Goal: Task Accomplishment & Management: Use online tool/utility

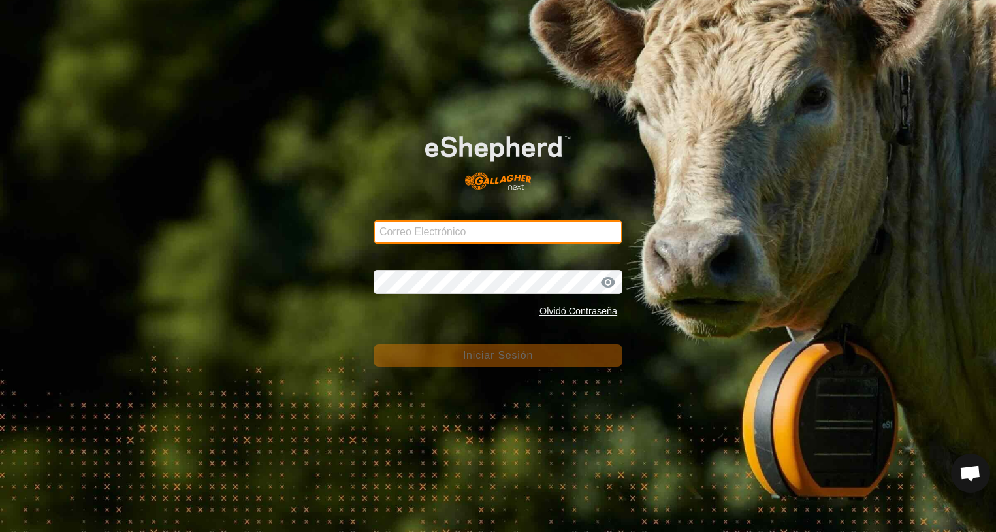
type input "[PERSON_NAME][EMAIL_ADDRESS][DOMAIN_NAME]"
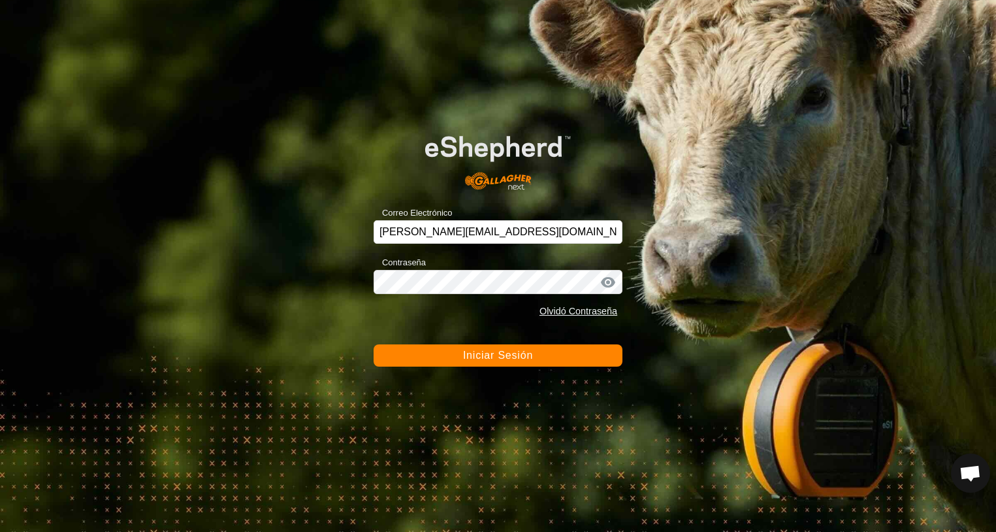
click at [507, 358] on span "Iniciar Sesión" at bounding box center [498, 354] width 70 height 11
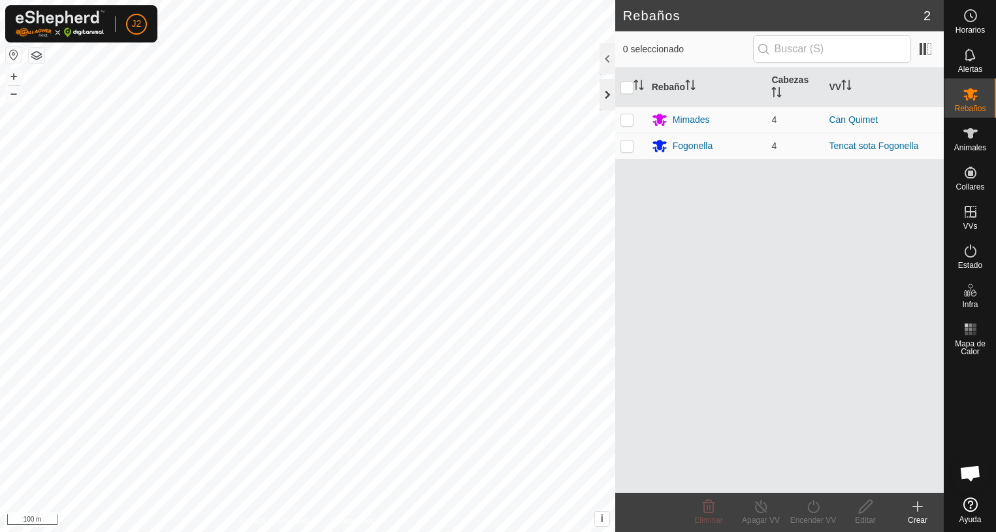
click at [611, 90] on div at bounding box center [608, 94] width 16 height 31
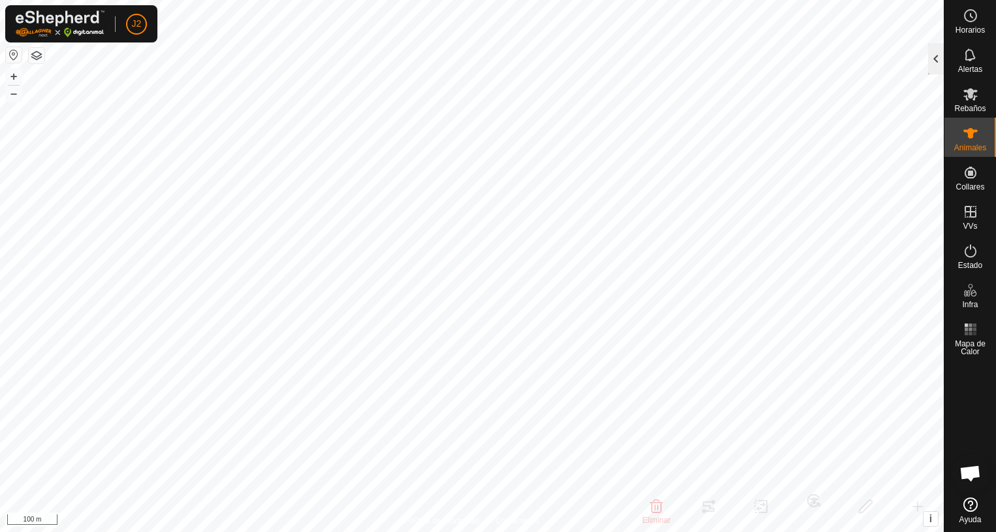
click at [937, 63] on div at bounding box center [936, 58] width 16 height 31
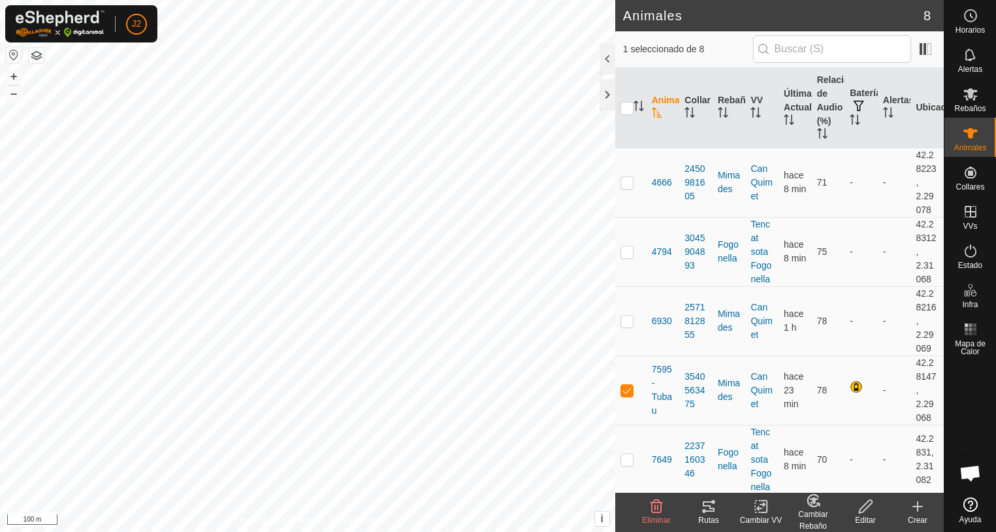
click at [707, 515] on div "Rutas" at bounding box center [708, 520] width 52 height 12
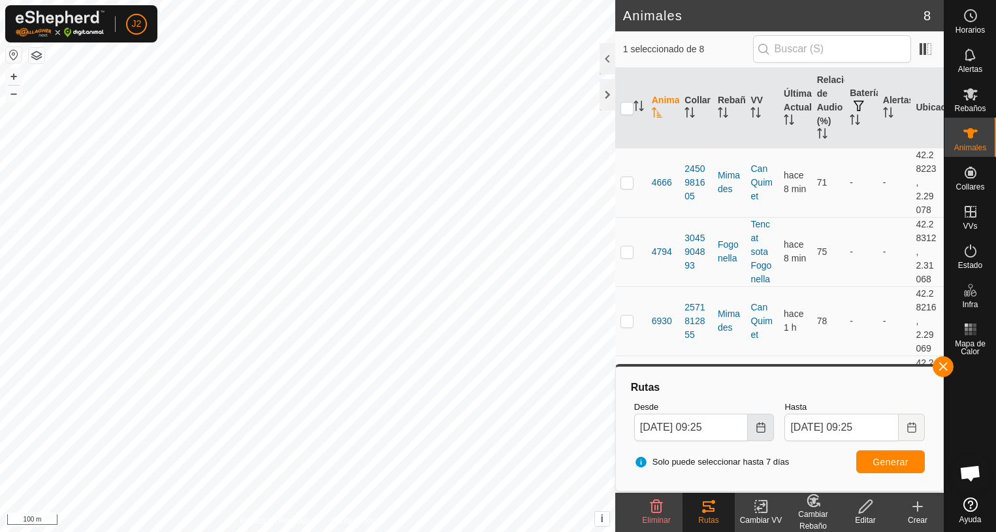
click at [761, 428] on icon "Choose Date" at bounding box center [761, 427] width 10 height 10
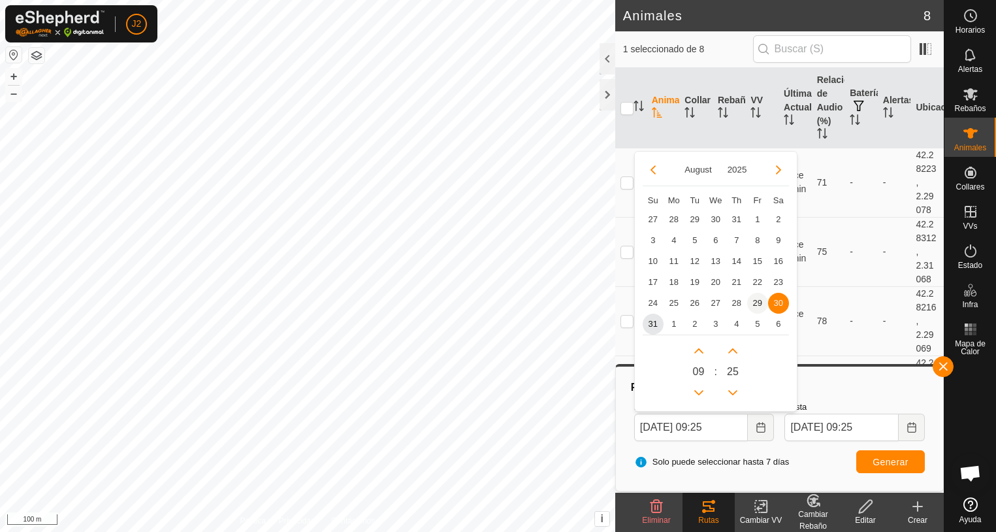
click at [757, 304] on span "29" at bounding box center [757, 303] width 21 height 21
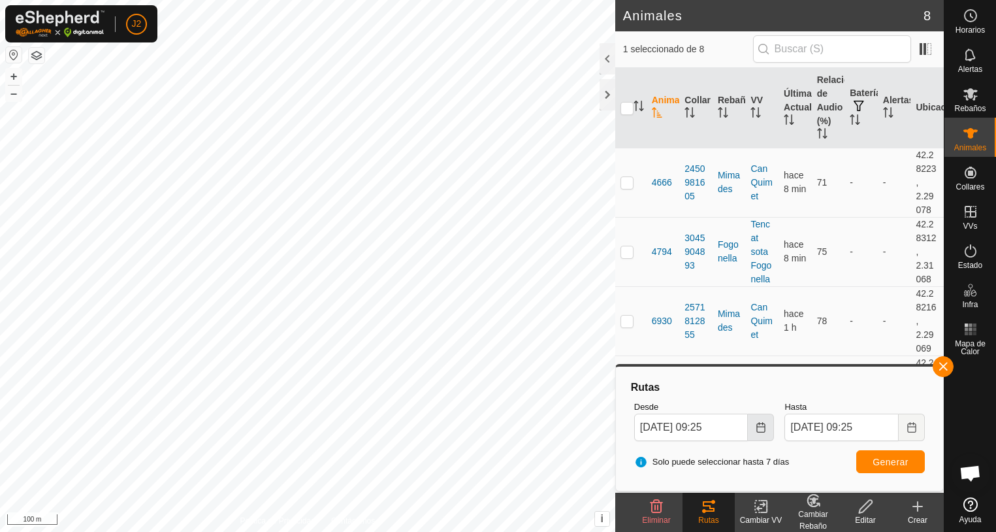
click at [760, 430] on icon "Choose Date" at bounding box center [761, 427] width 10 height 10
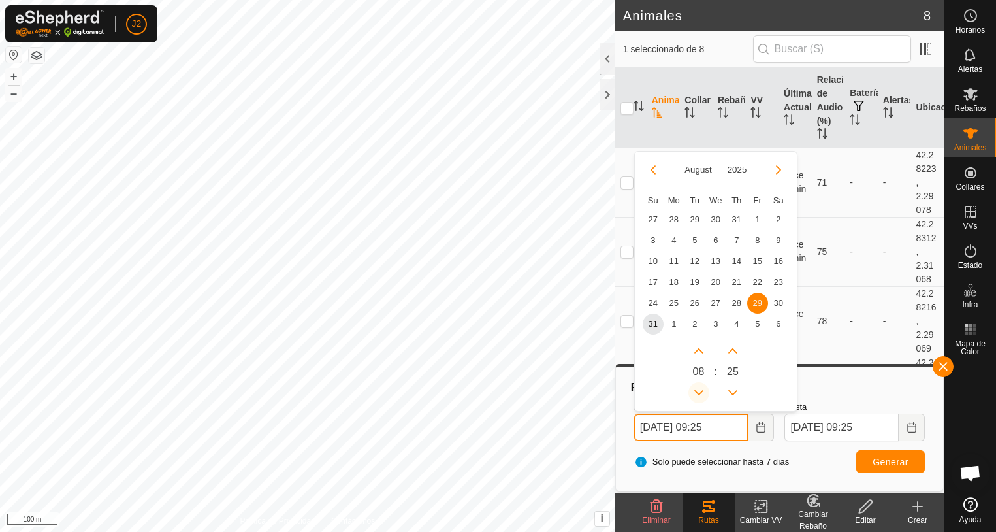
click at [701, 393] on button "Previous Hour" at bounding box center [698, 392] width 21 height 21
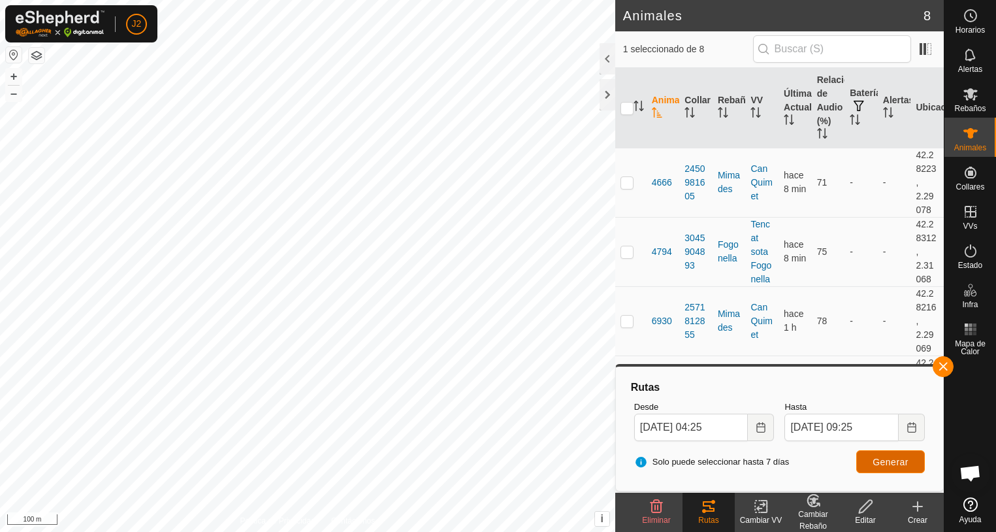
click at [905, 464] on span "Generar" at bounding box center [891, 461] width 36 height 10
click at [759, 428] on icon "Choose Date" at bounding box center [761, 427] width 10 height 10
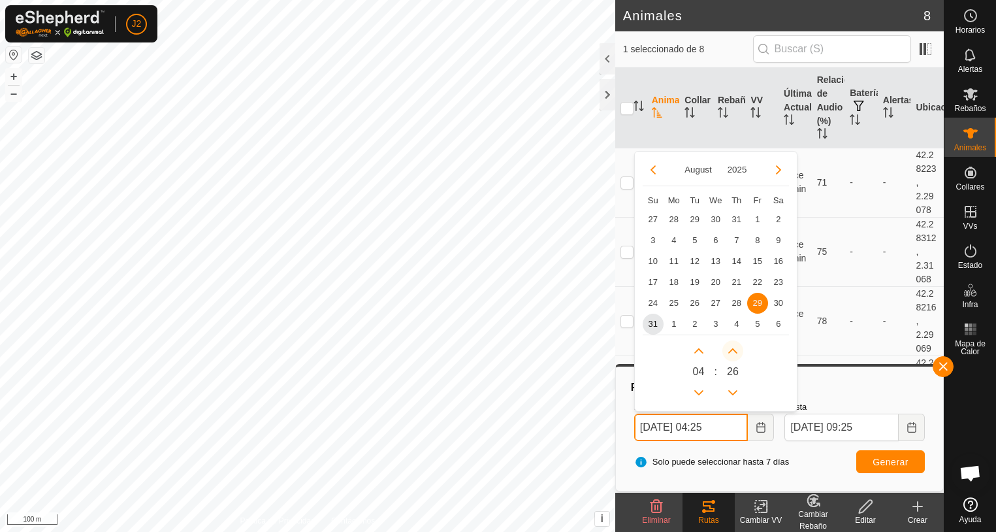
click at [733, 349] on button "Next Minute" at bounding box center [732, 350] width 21 height 21
click at [734, 351] on span "Next Minute" at bounding box center [734, 351] width 0 height 0
click at [733, 350] on button "Next Minute" at bounding box center [732, 350] width 21 height 21
click at [733, 350] on icon "Next Minute" at bounding box center [732, 350] width 9 height 5
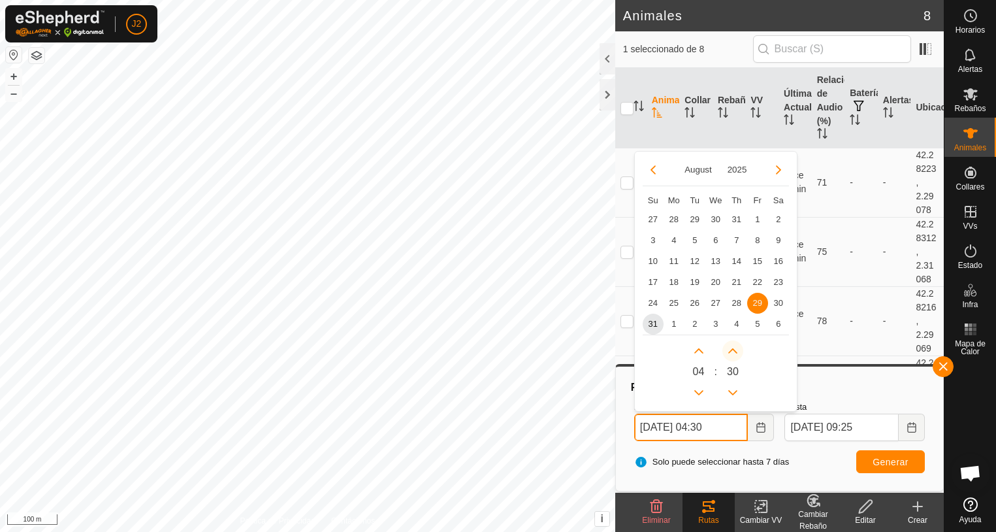
click at [733, 350] on icon "Next Minute" at bounding box center [732, 350] width 9 height 5
click at [701, 351] on icon "Next Hour" at bounding box center [699, 350] width 10 height 10
click at [701, 351] on button "Next Hour" at bounding box center [698, 350] width 21 height 21
click at [702, 351] on span "Next Hour" at bounding box center [702, 351] width 0 height 0
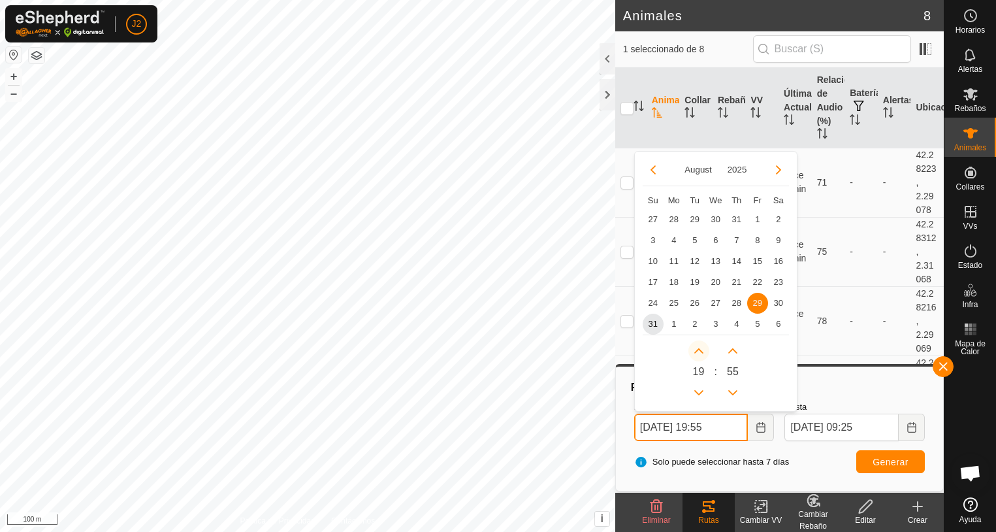
click at [701, 351] on button "Next Hour" at bounding box center [698, 350] width 21 height 21
click at [701, 351] on icon "Next Hour" at bounding box center [699, 350] width 10 height 10
click at [701, 351] on button "Next Hour" at bounding box center [698, 350] width 21 height 21
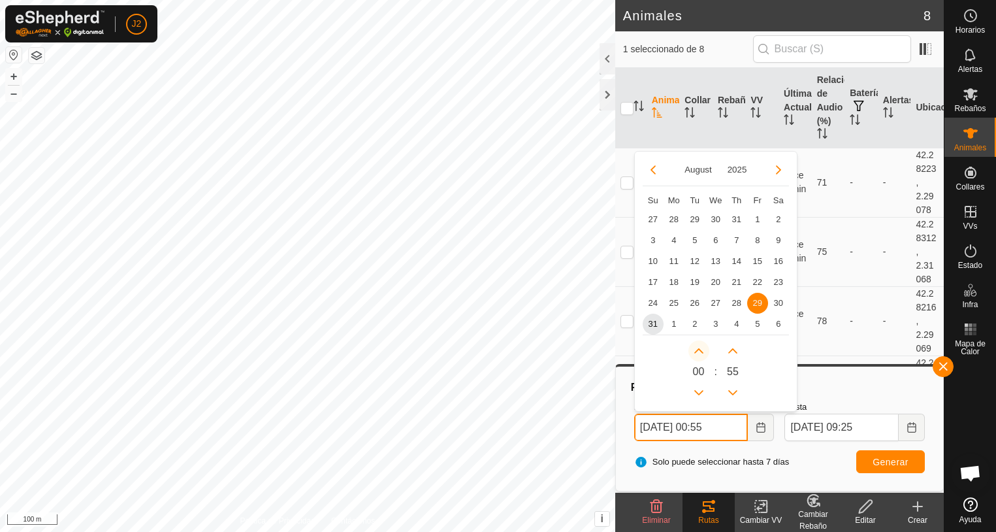
click at [702, 349] on icon "Next Hour" at bounding box center [699, 350] width 10 height 10
click at [703, 349] on icon "Next Hour" at bounding box center [699, 350] width 10 height 10
click at [700, 389] on button "Previous Hour" at bounding box center [698, 392] width 21 height 21
click at [780, 303] on span "30" at bounding box center [778, 303] width 21 height 21
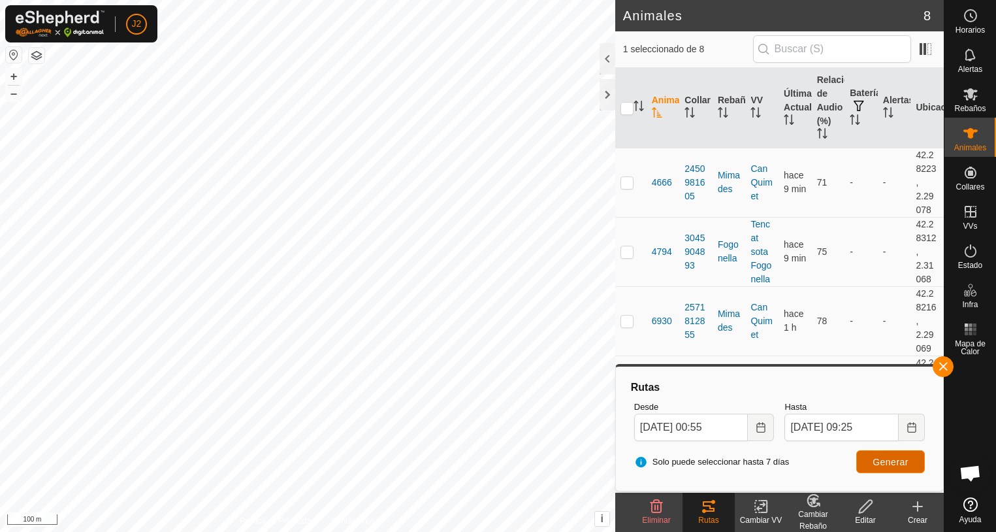
click at [898, 466] on span "Generar" at bounding box center [891, 461] width 36 height 10
click at [762, 430] on icon "Choose Date" at bounding box center [761, 427] width 10 height 10
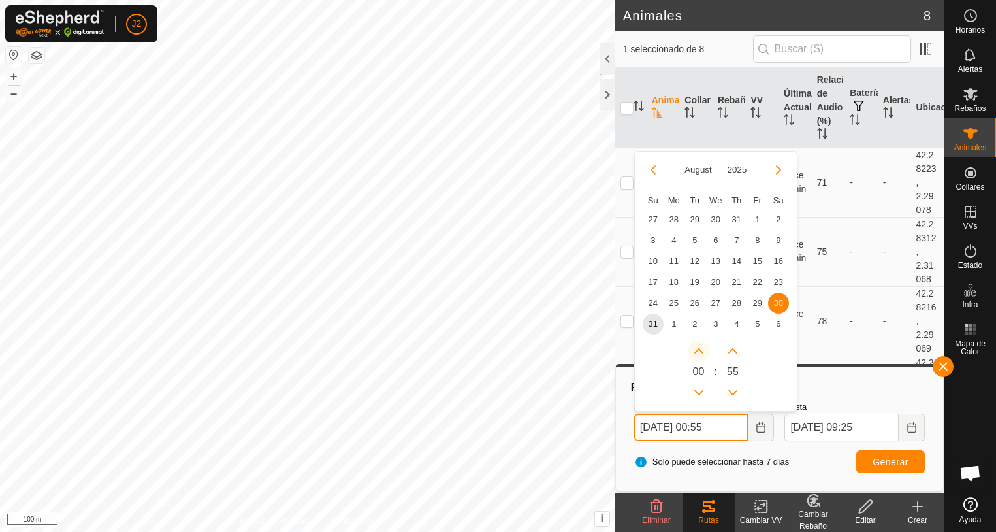
click at [697, 353] on button "Next Hour" at bounding box center [698, 350] width 21 height 21
click at [697, 353] on span "Next Hour" at bounding box center [697, 353] width 0 height 0
click at [697, 351] on button "Next Hour" at bounding box center [698, 350] width 21 height 21
click at [697, 350] on icon "Next Hour" at bounding box center [698, 350] width 9 height 5
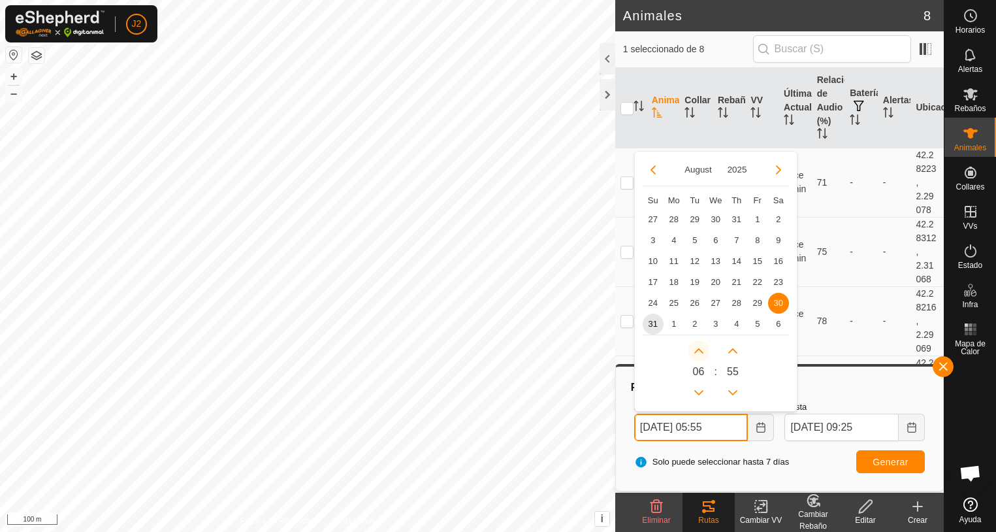
click at [697, 350] on icon "Next Hour" at bounding box center [698, 350] width 9 height 5
click at [697, 349] on icon "Next Hour" at bounding box center [698, 350] width 9 height 5
click at [697, 349] on button "Next Hour" at bounding box center [698, 350] width 21 height 21
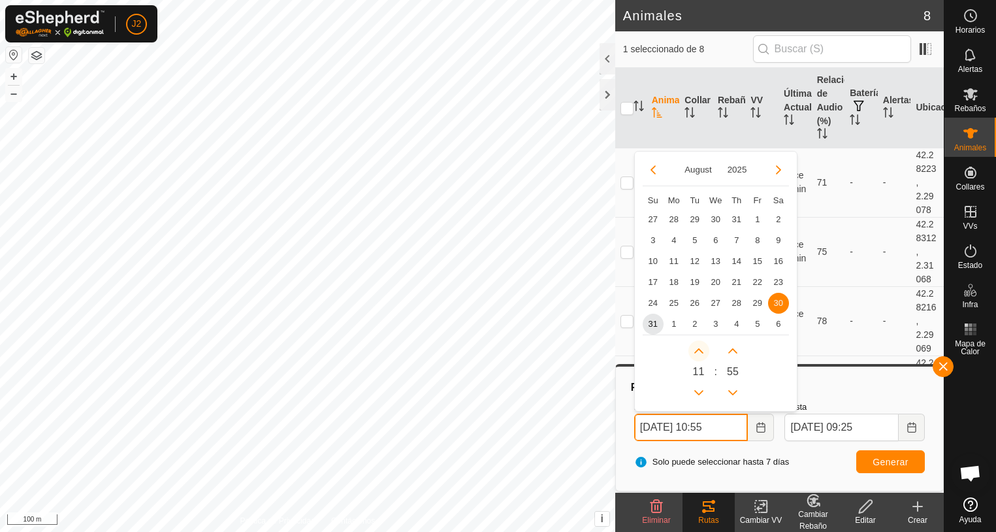
click at [697, 349] on button "Next Hour" at bounding box center [698, 350] width 21 height 21
click at [697, 349] on icon "Next Hour" at bounding box center [698, 350] width 9 height 5
click at [697, 349] on button "Next Hour" at bounding box center [698, 350] width 21 height 21
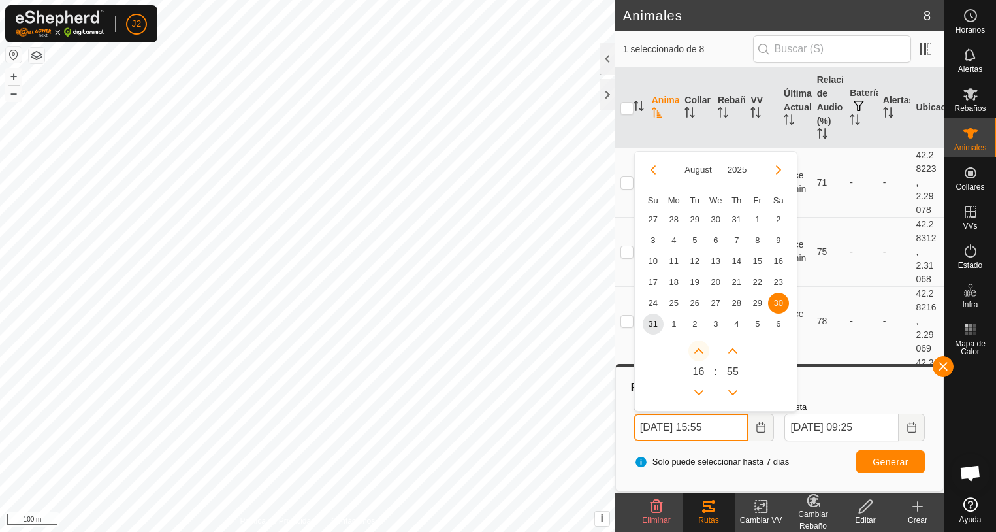
click at [698, 350] on span "Next Hour" at bounding box center [698, 350] width 0 height 0
click at [697, 349] on button "Next Hour" at bounding box center [698, 350] width 21 height 21
type input "[DATE] 18:55"
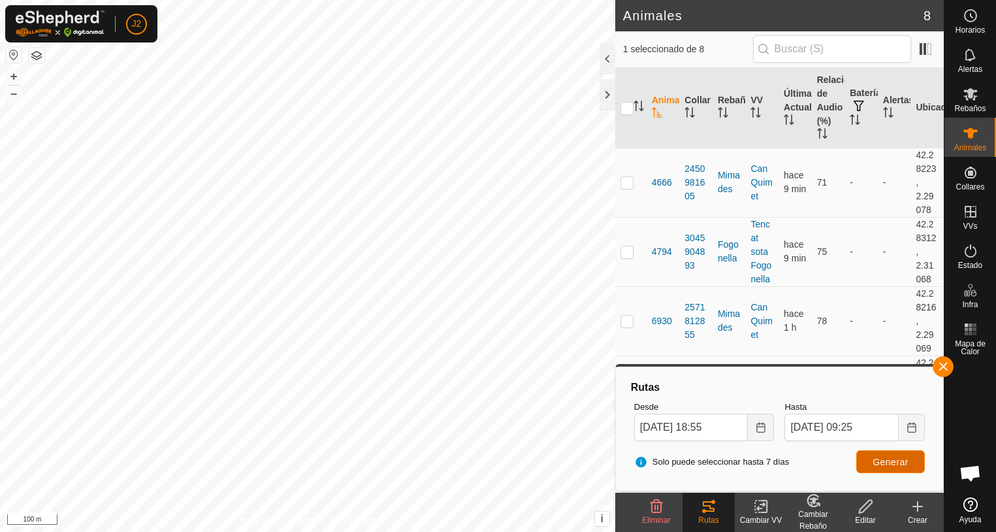
click at [891, 460] on span "Generar" at bounding box center [891, 461] width 36 height 10
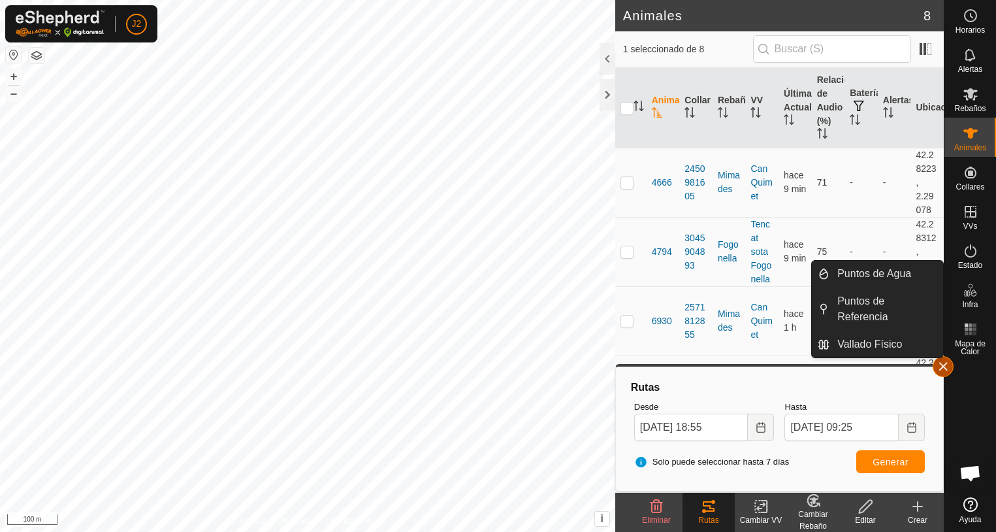
click at [944, 372] on button "button" at bounding box center [943, 366] width 21 height 21
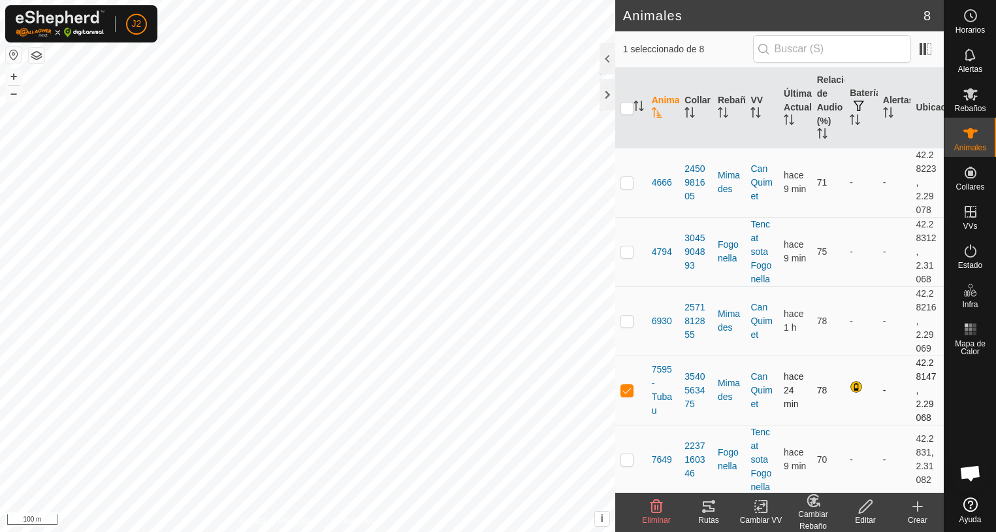
click at [628, 393] on p-checkbox at bounding box center [626, 390] width 13 height 10
checkbox input "false"
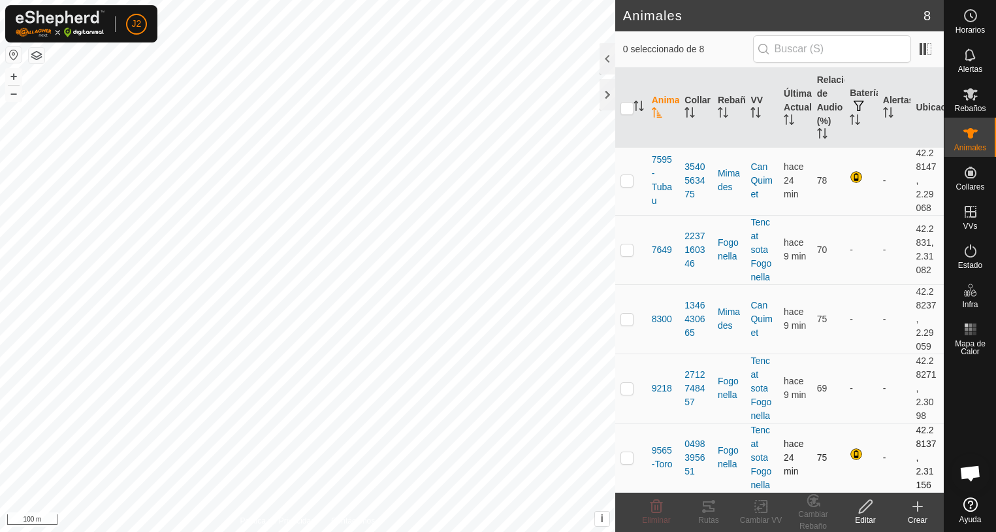
click at [628, 460] on p-checkbox at bounding box center [626, 457] width 13 height 10
checkbox input "true"
click at [709, 503] on icon at bounding box center [709, 506] width 16 height 16
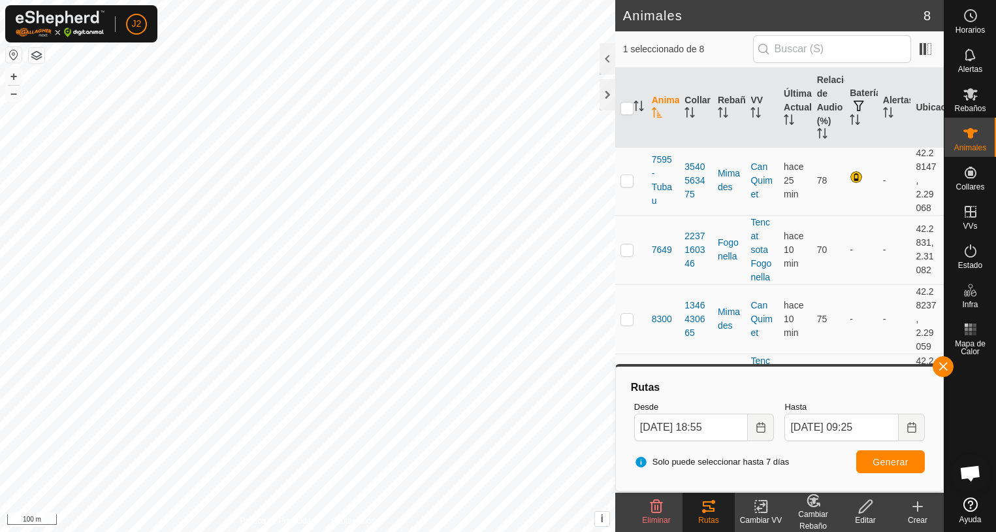
checkbox input "true"
checkbox input "false"
click at [624, 317] on p-checkbox at bounding box center [626, 318] width 13 height 10
checkbox input "true"
click at [905, 462] on span "Generar" at bounding box center [891, 461] width 36 height 10
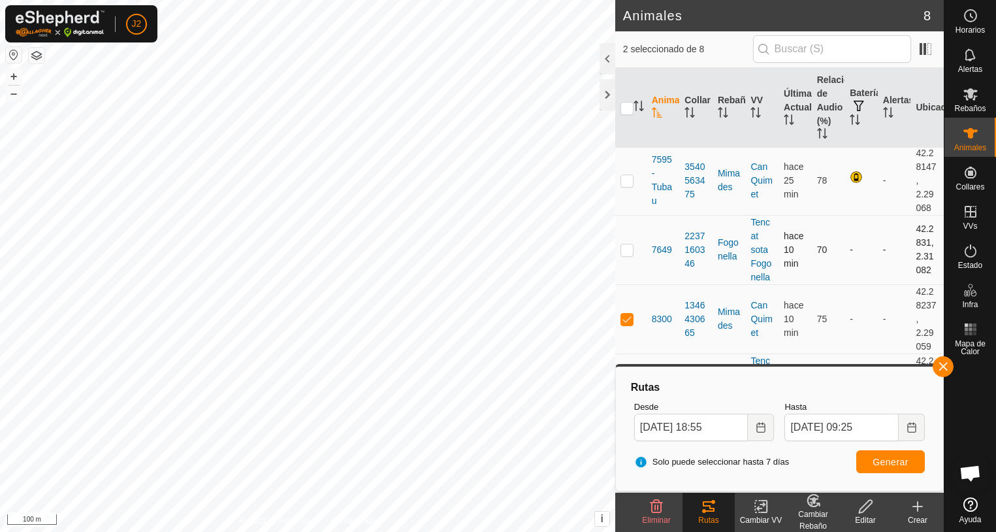
click at [633, 249] on td at bounding box center [630, 249] width 31 height 69
checkbox input "true"
click at [625, 323] on p-checkbox at bounding box center [626, 318] width 13 height 10
checkbox input "false"
click at [908, 456] on span "Generar" at bounding box center [891, 461] width 36 height 10
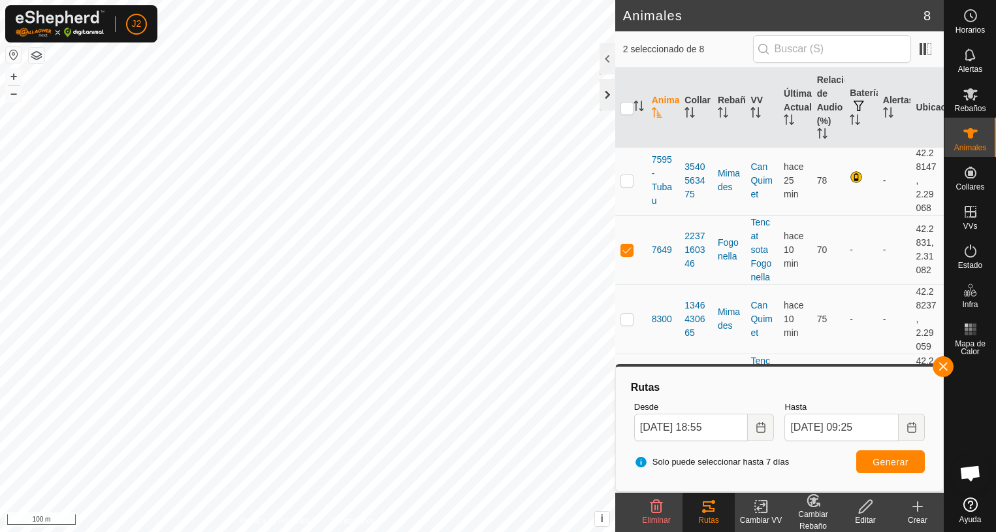
click at [605, 97] on div at bounding box center [608, 94] width 16 height 31
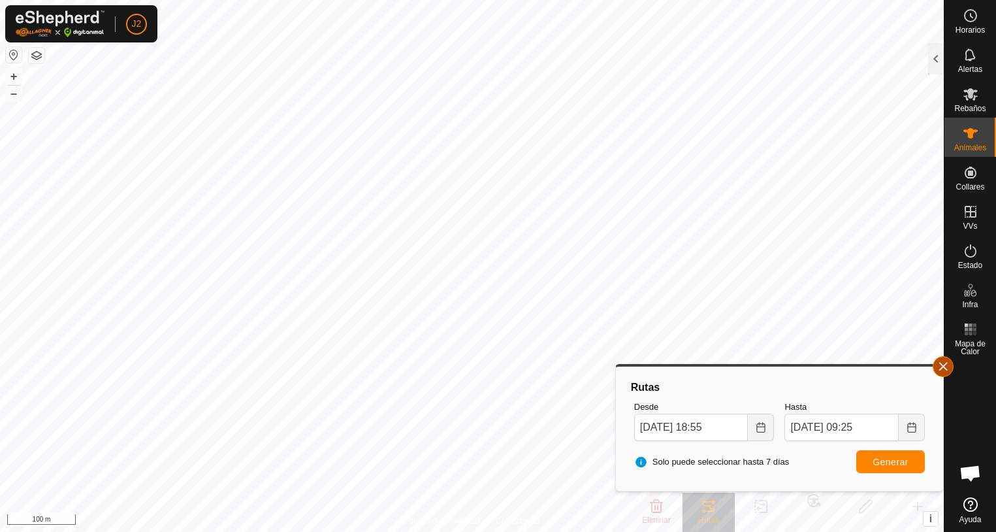
click at [942, 370] on button "button" at bounding box center [943, 366] width 21 height 21
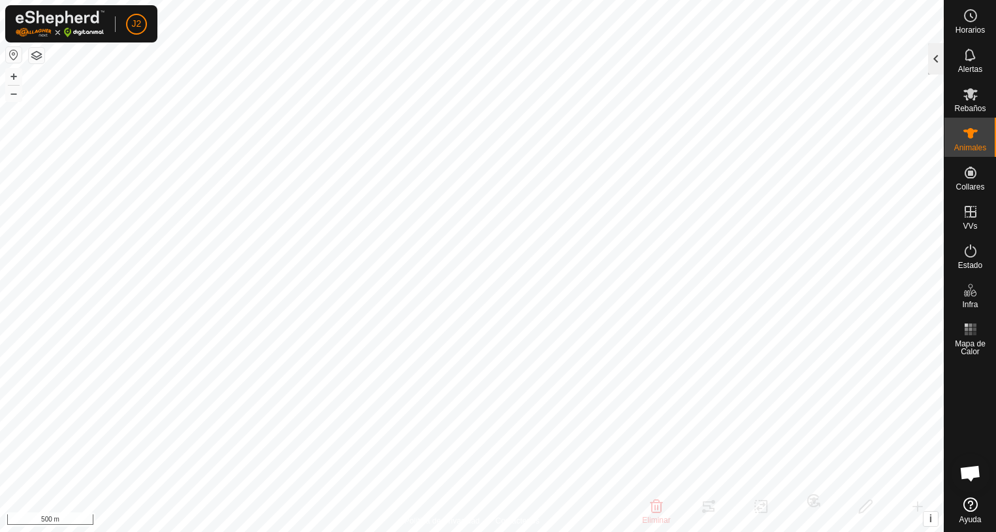
click at [931, 67] on div at bounding box center [936, 58] width 16 height 31
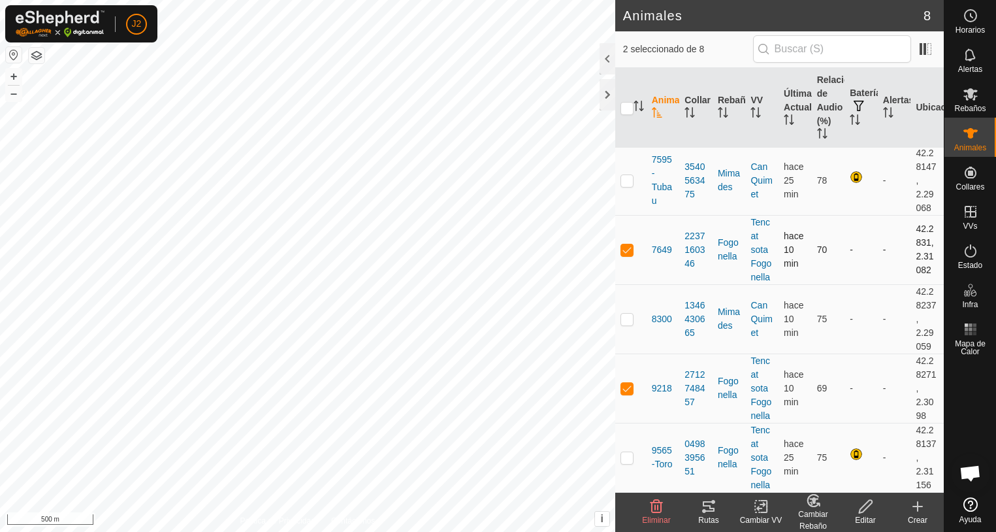
click at [625, 255] on td at bounding box center [630, 249] width 31 height 69
checkbox input "false"
click at [626, 389] on p-checkbox at bounding box center [626, 388] width 13 height 10
checkbox input "false"
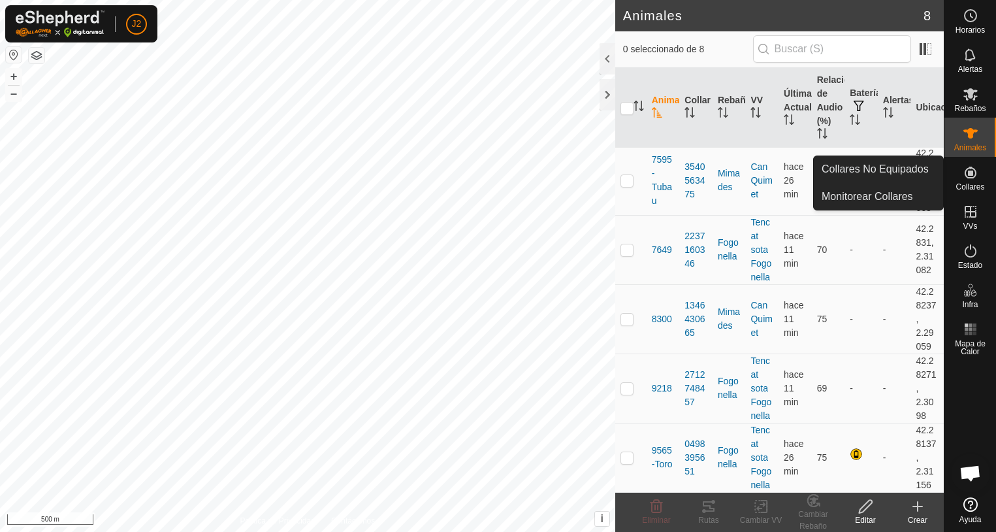
click at [974, 176] on icon at bounding box center [971, 173] width 12 height 12
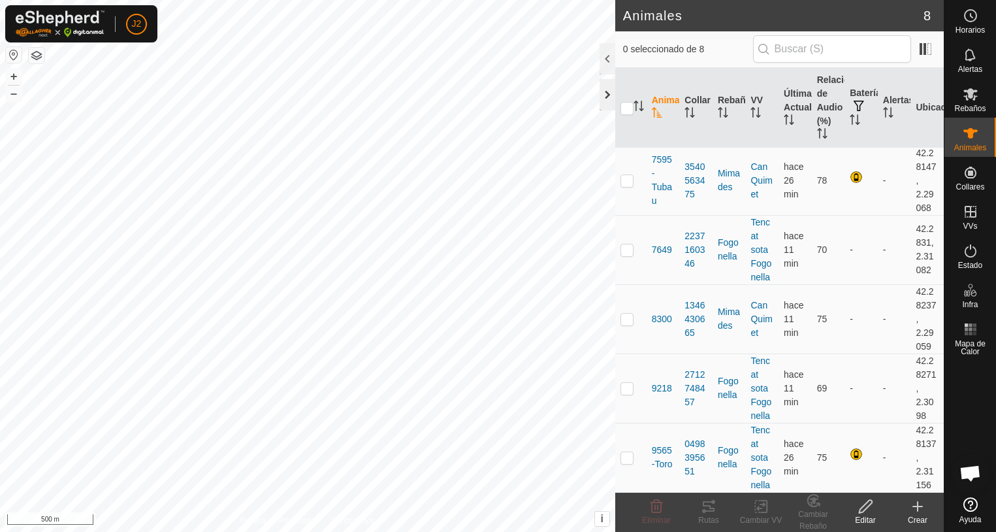
click at [609, 95] on div at bounding box center [608, 94] width 16 height 31
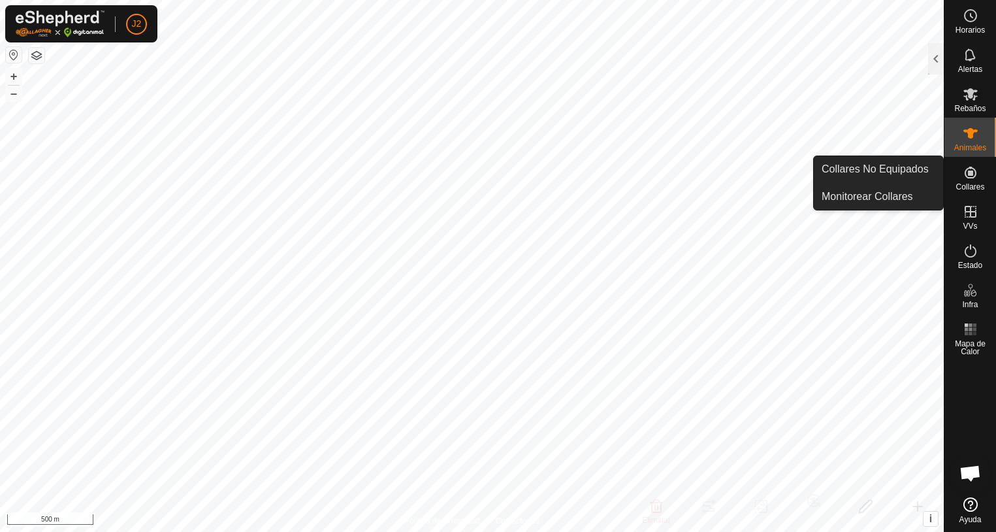
click at [960, 178] on es-neckbands-svg-icon at bounding box center [971, 172] width 24 height 21
click at [875, 168] on link "Collares No Equipados" at bounding box center [878, 169] width 129 height 26
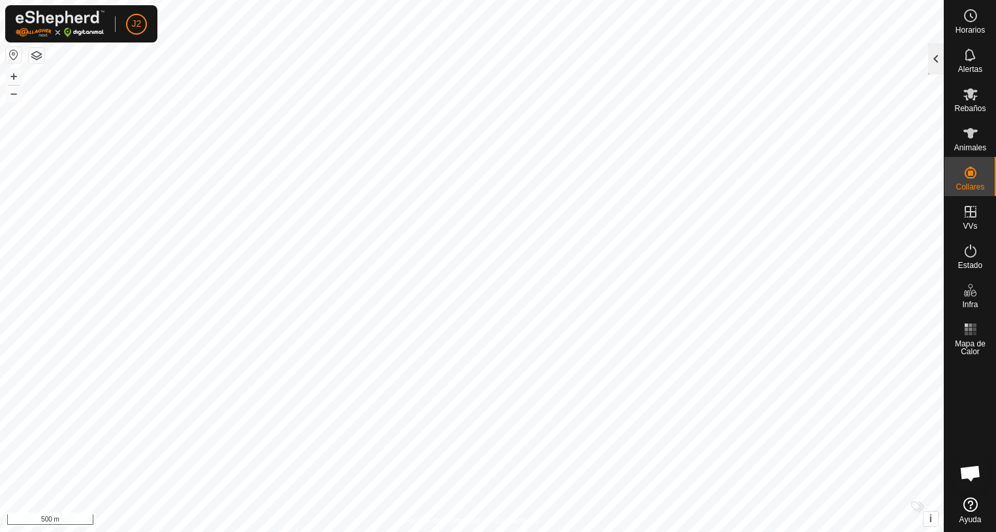
click at [933, 65] on div at bounding box center [936, 58] width 16 height 31
